Goal: Information Seeking & Learning: Learn about a topic

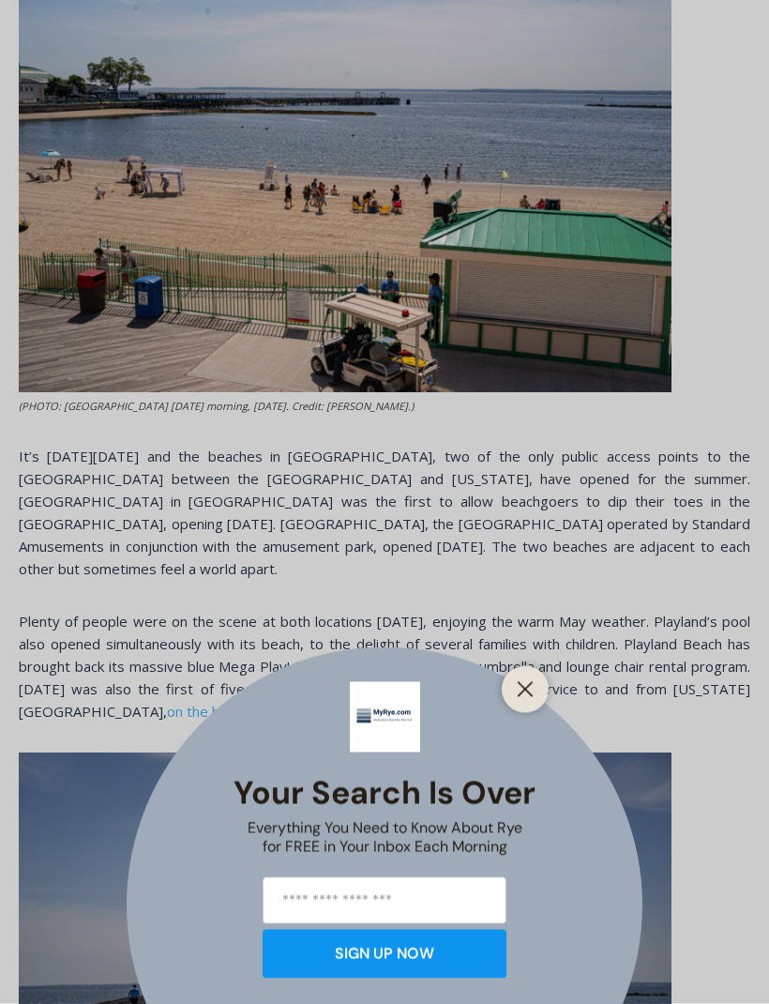
scroll to position [707, 0]
click at [519, 696] on line "Close" at bounding box center [525, 689] width 13 height 13
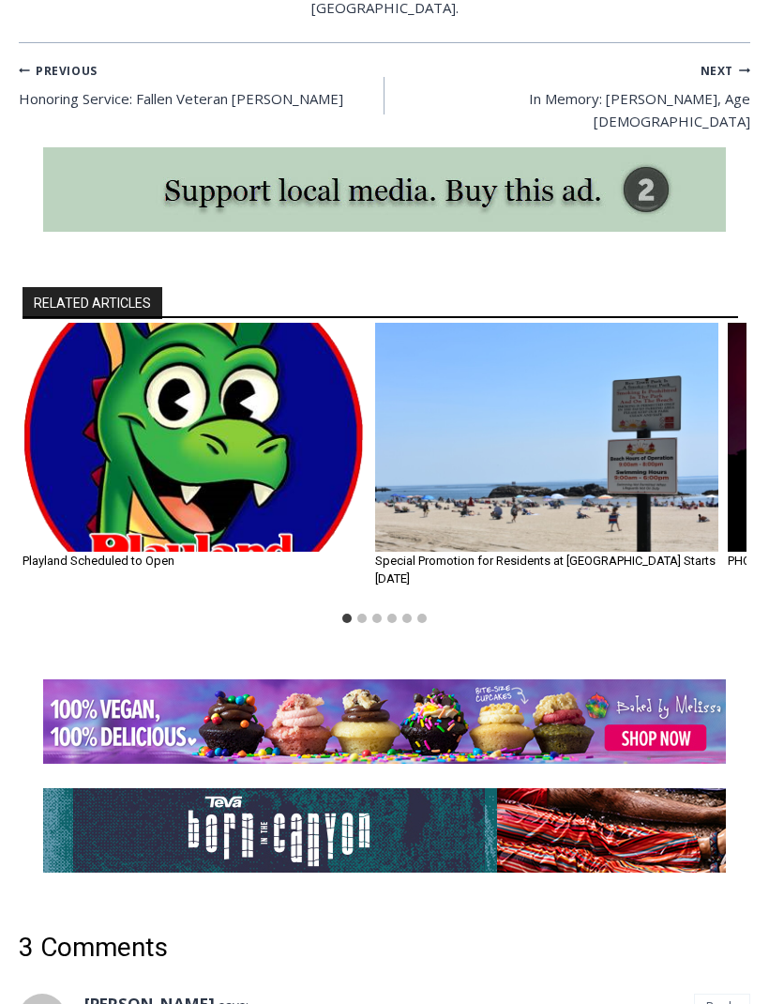
scroll to position [4197, 0]
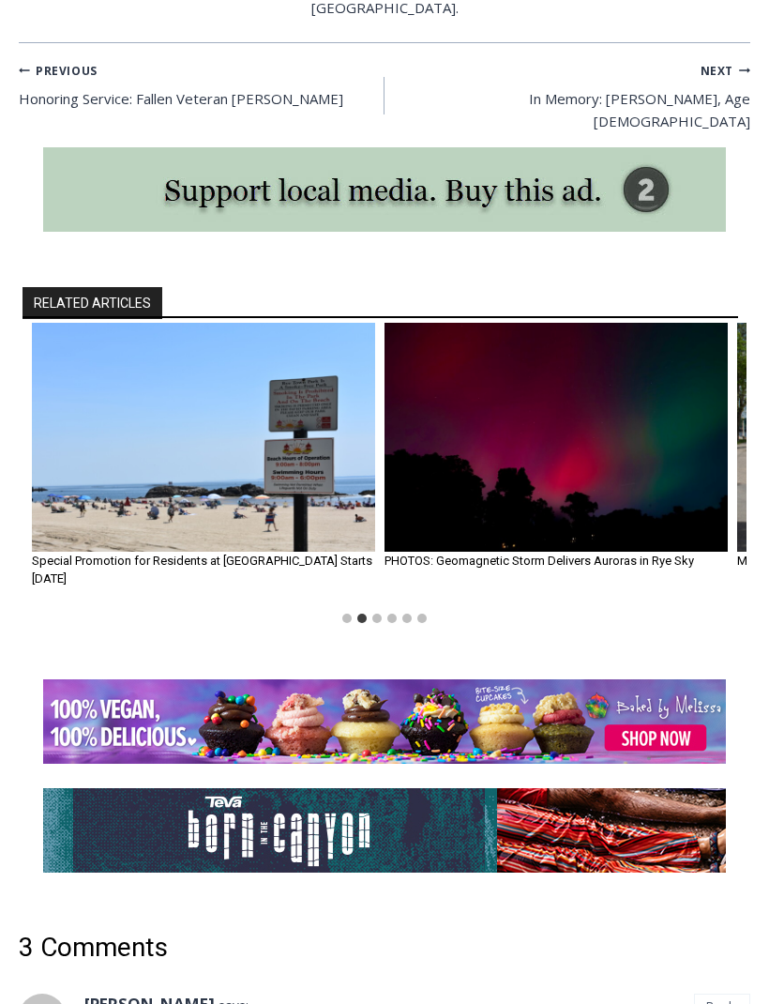
click at [289, 482] on img "2 of 6" at bounding box center [203, 437] width 343 height 229
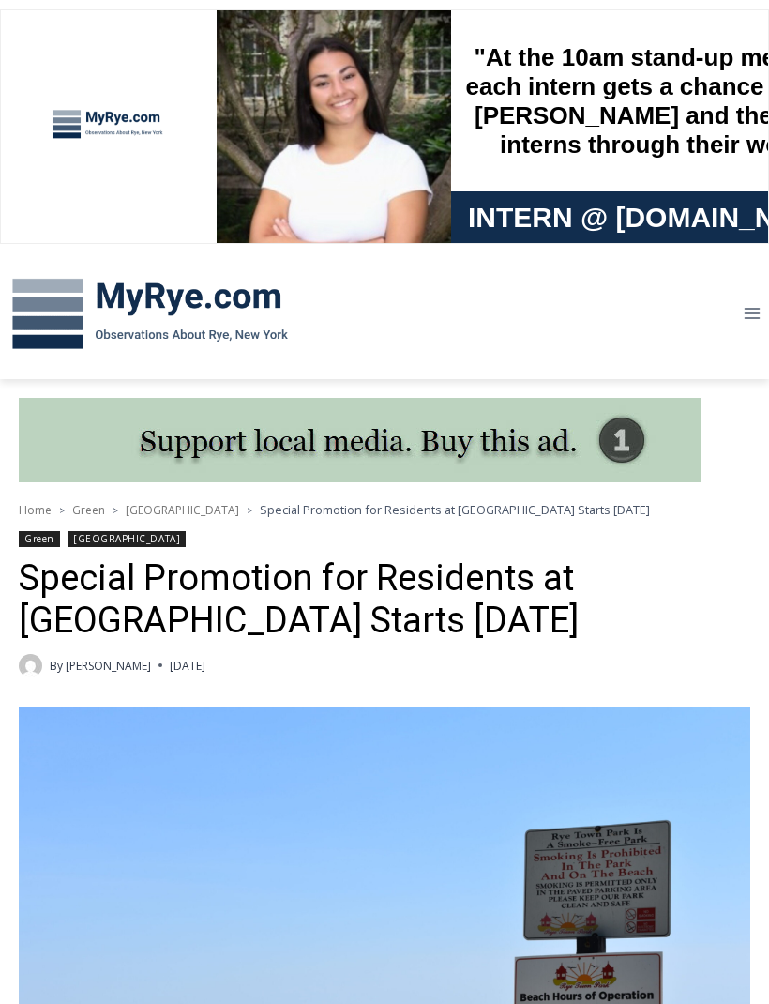
click at [213, 296] on img at bounding box center [150, 315] width 300 height 98
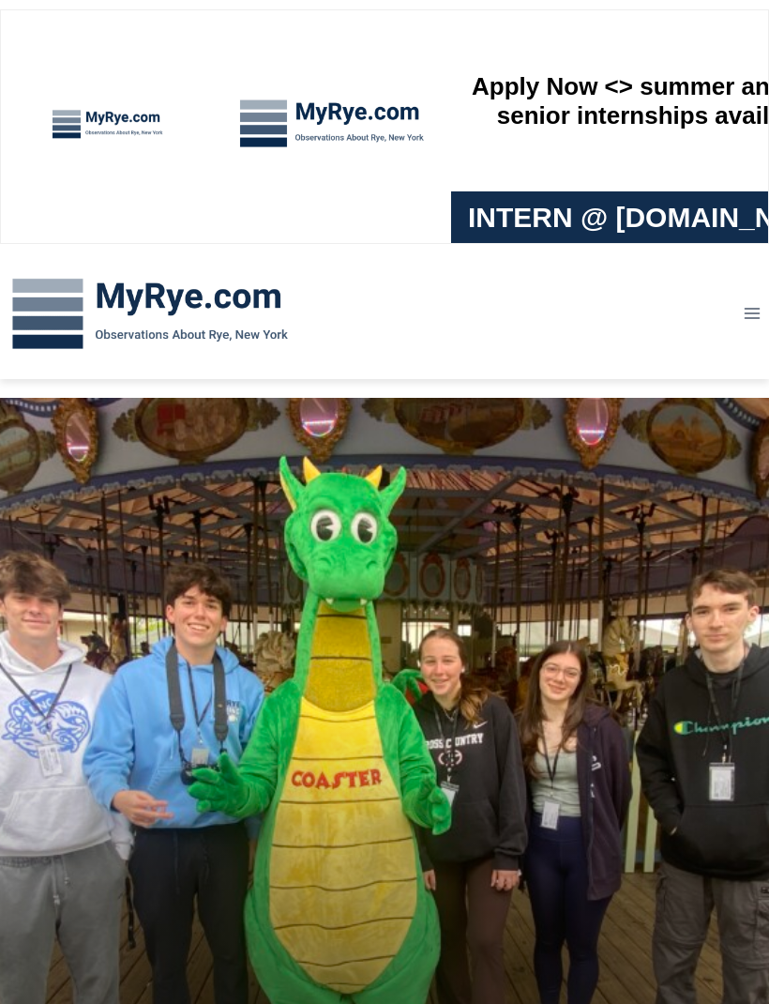
click at [55, 311] on img at bounding box center [150, 315] width 300 height 98
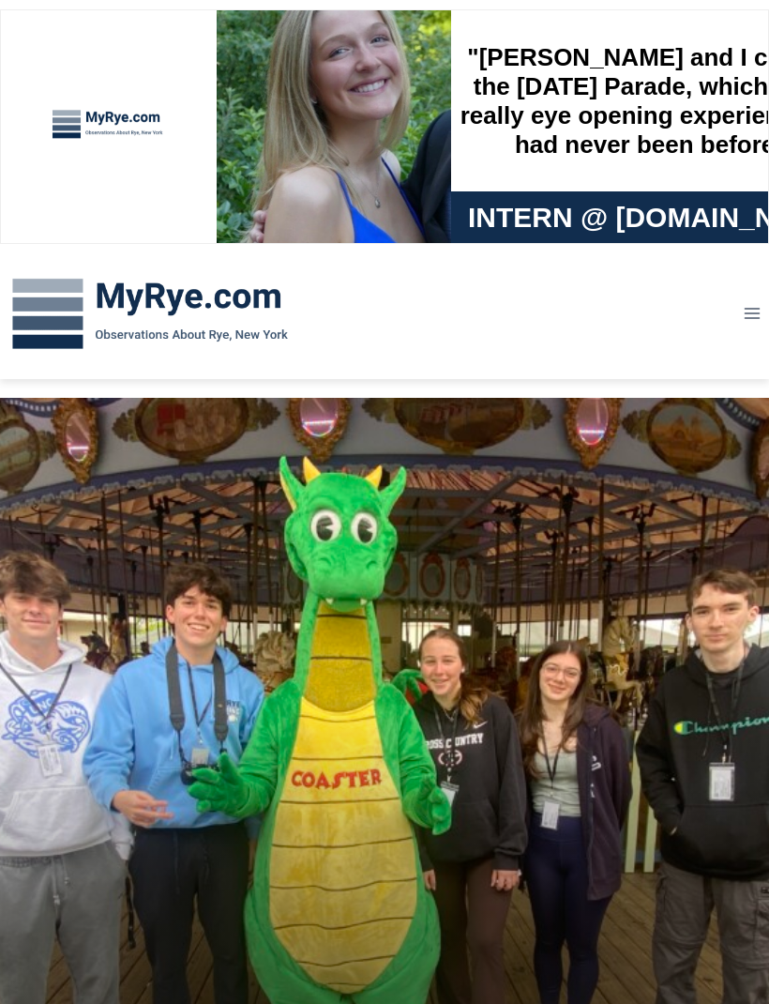
click at [55, 330] on img at bounding box center [150, 315] width 300 height 98
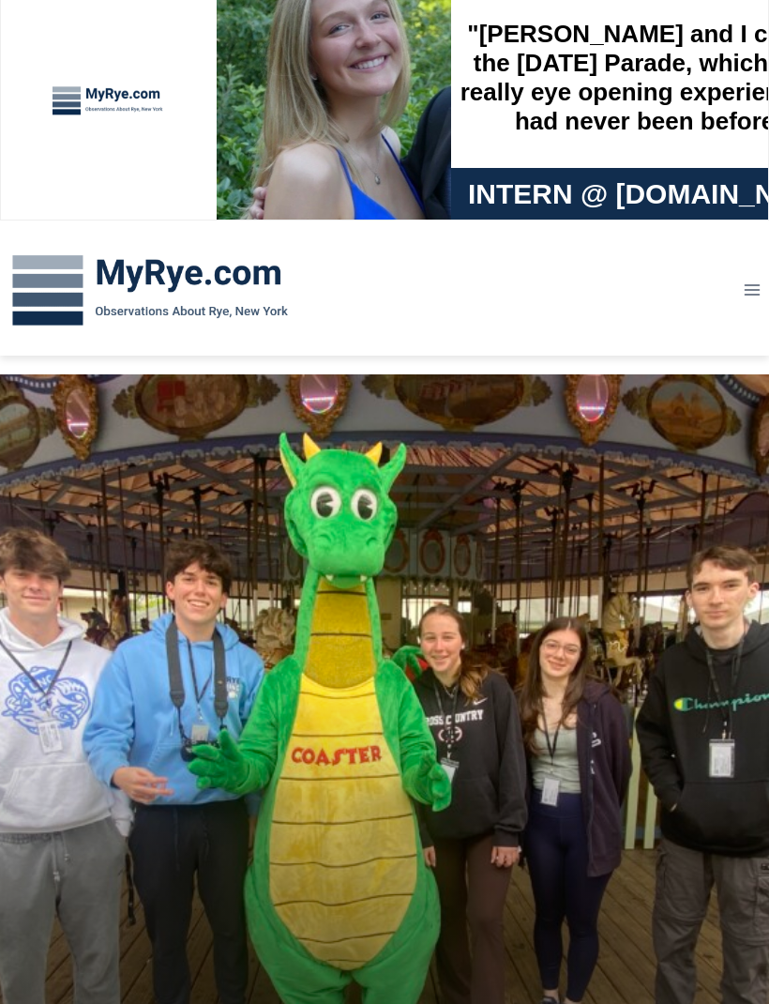
scroll to position [24, 0]
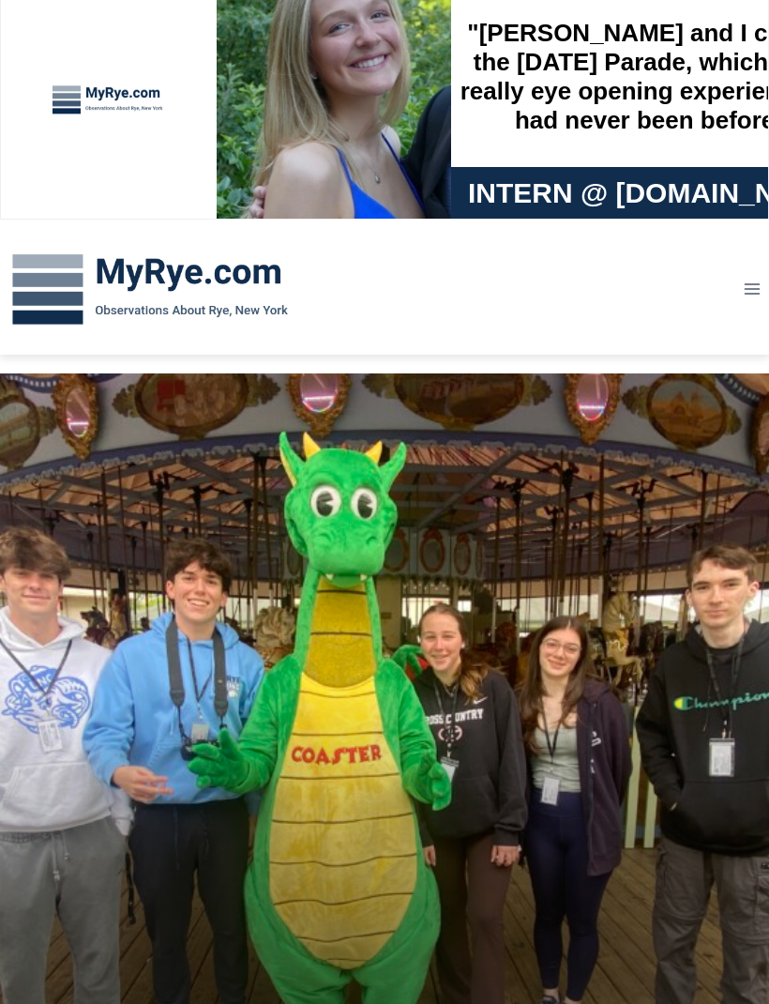
click at [743, 281] on icon "Toggle Menu" at bounding box center [752, 289] width 19 height 19
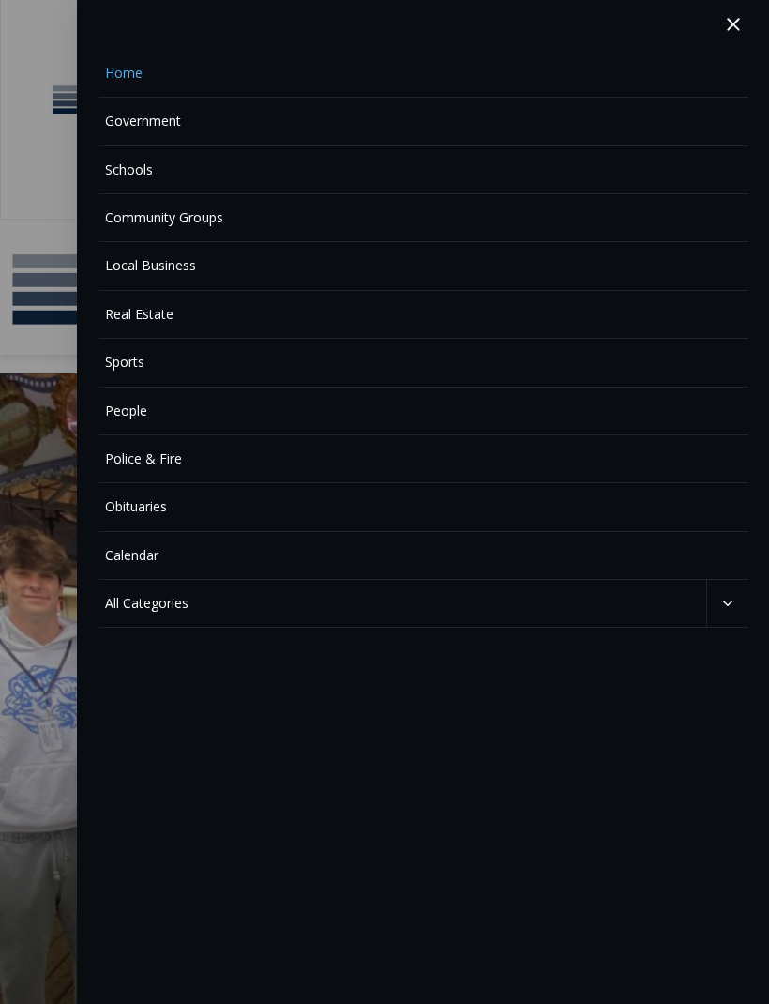
scroll to position [0, 0]
click at [147, 592] on link "All Categories" at bounding box center [403, 603] width 609 height 47
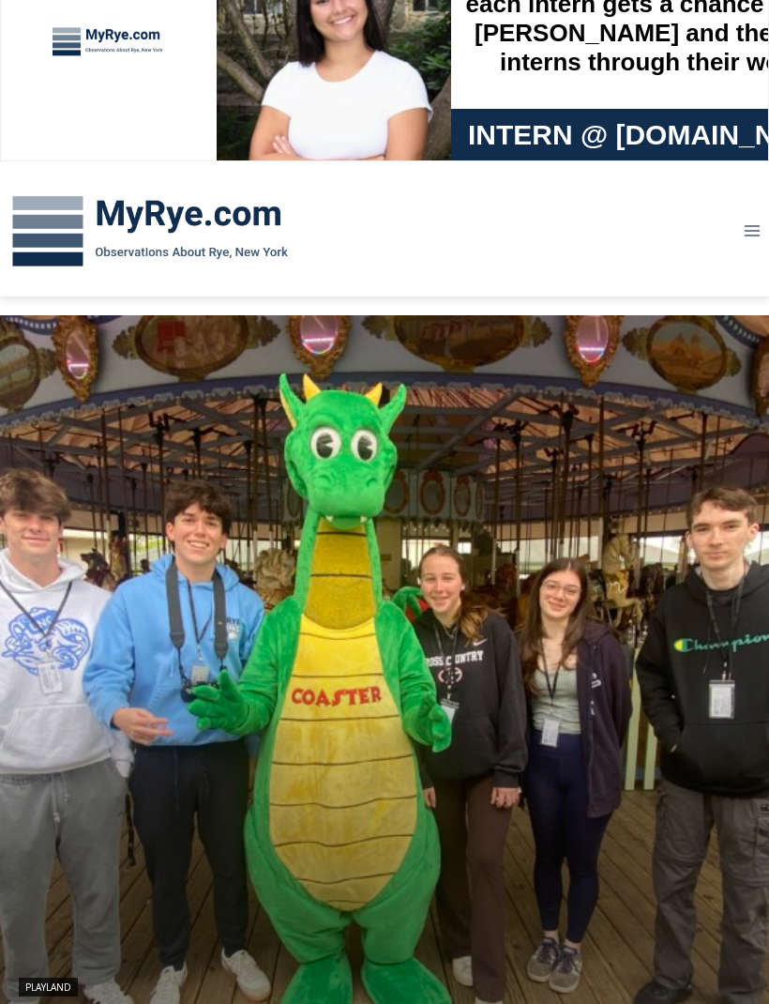
scroll to position [86, 0]
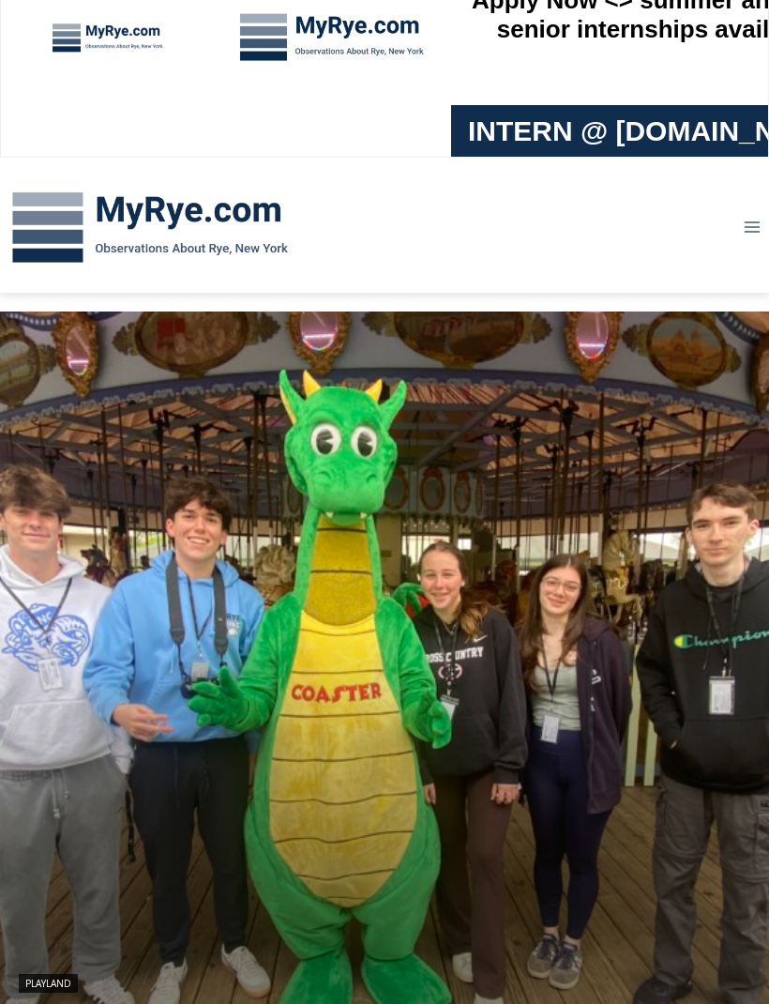
click at [743, 227] on icon "Toggle Menu" at bounding box center [752, 227] width 19 height 19
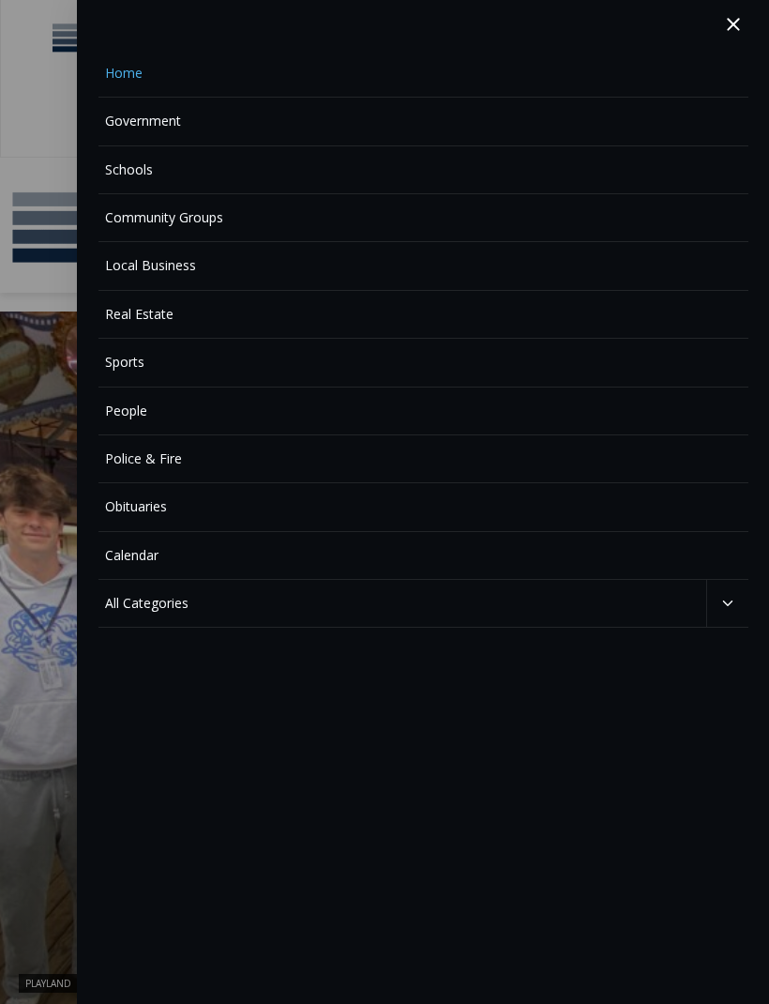
click at [133, 557] on link "Calendar" at bounding box center [424, 556] width 650 height 48
